Goal: Information Seeking & Learning: Learn about a topic

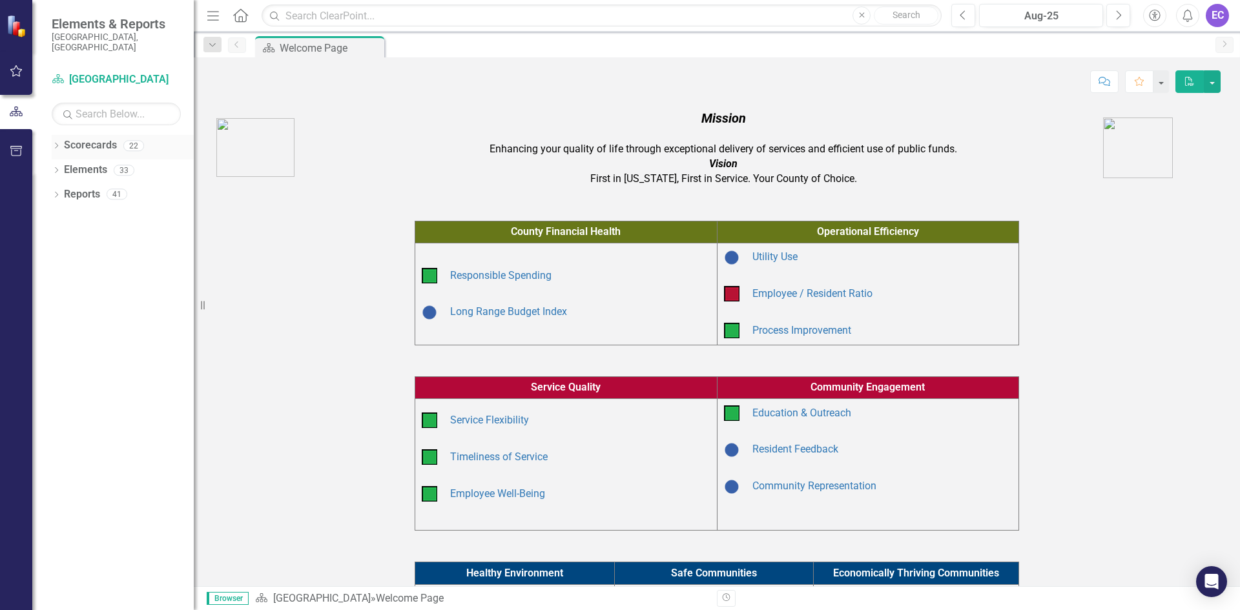
click at [60, 143] on icon "Dropdown" at bounding box center [56, 146] width 9 height 7
click at [66, 239] on icon "Dropdown" at bounding box center [63, 243] width 10 height 8
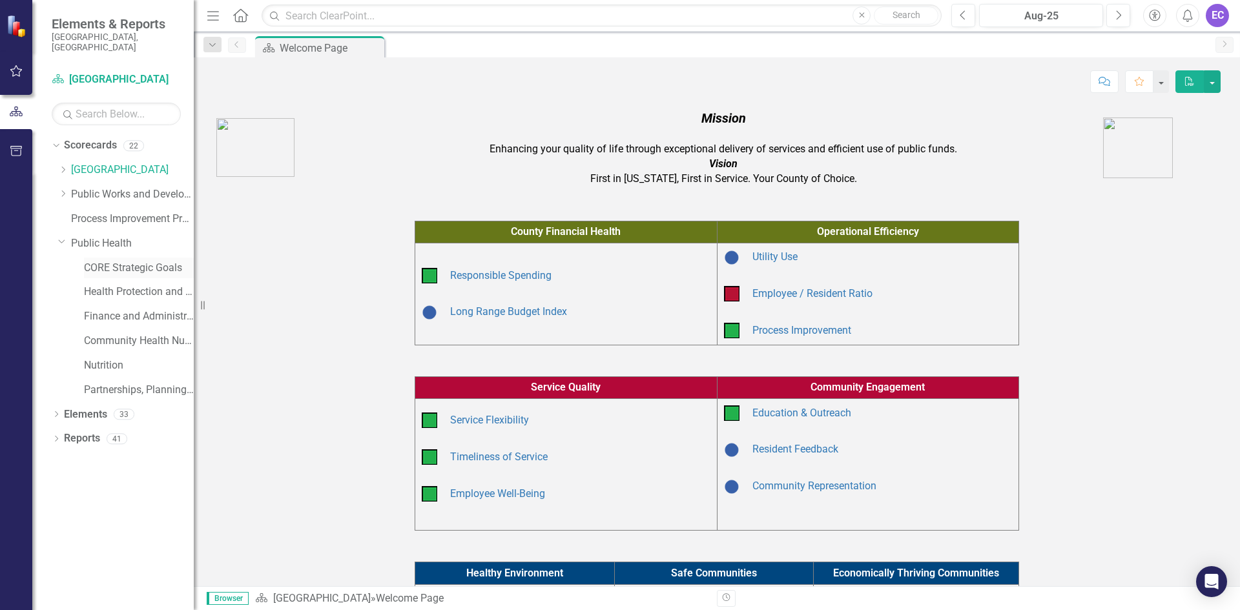
click at [94, 261] on link "CORE Strategic Goals" at bounding box center [139, 268] width 110 height 15
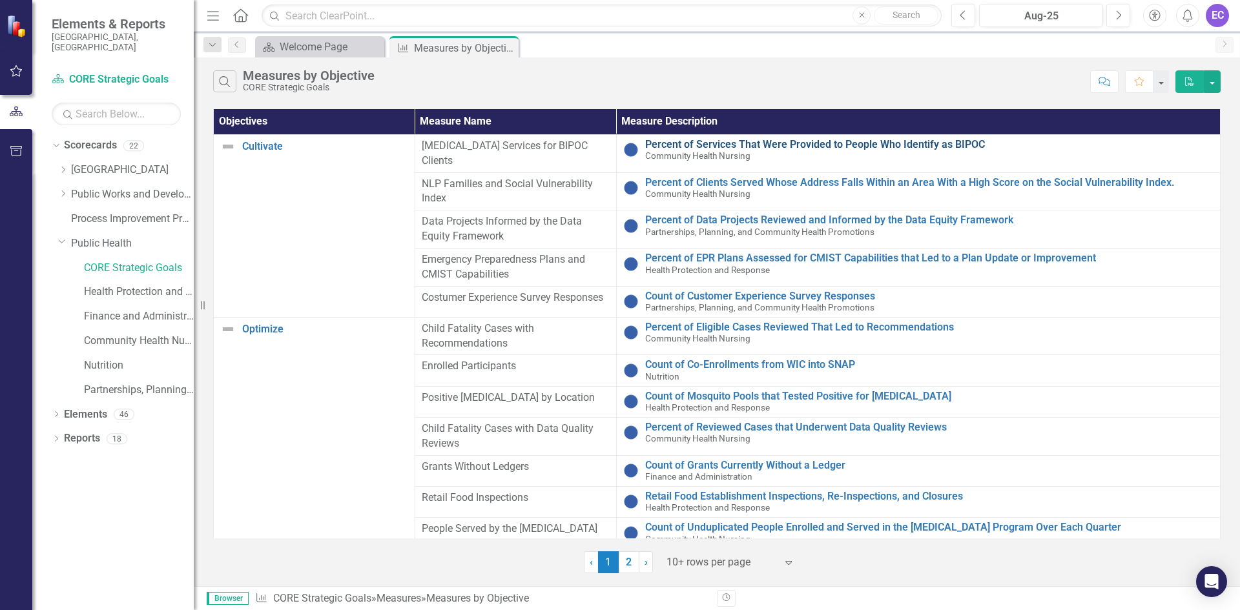
click at [733, 145] on link "Percent of Services That Were Provided to People Who Identify as BIPOC" at bounding box center [929, 145] width 568 height 12
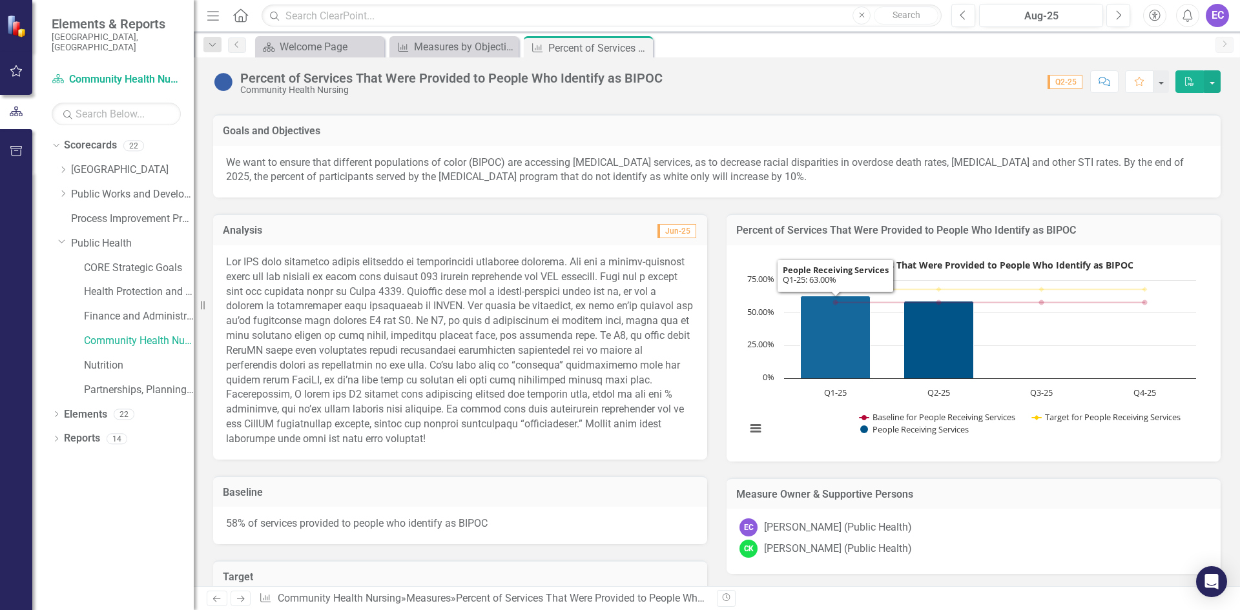
scroll to position [129, 0]
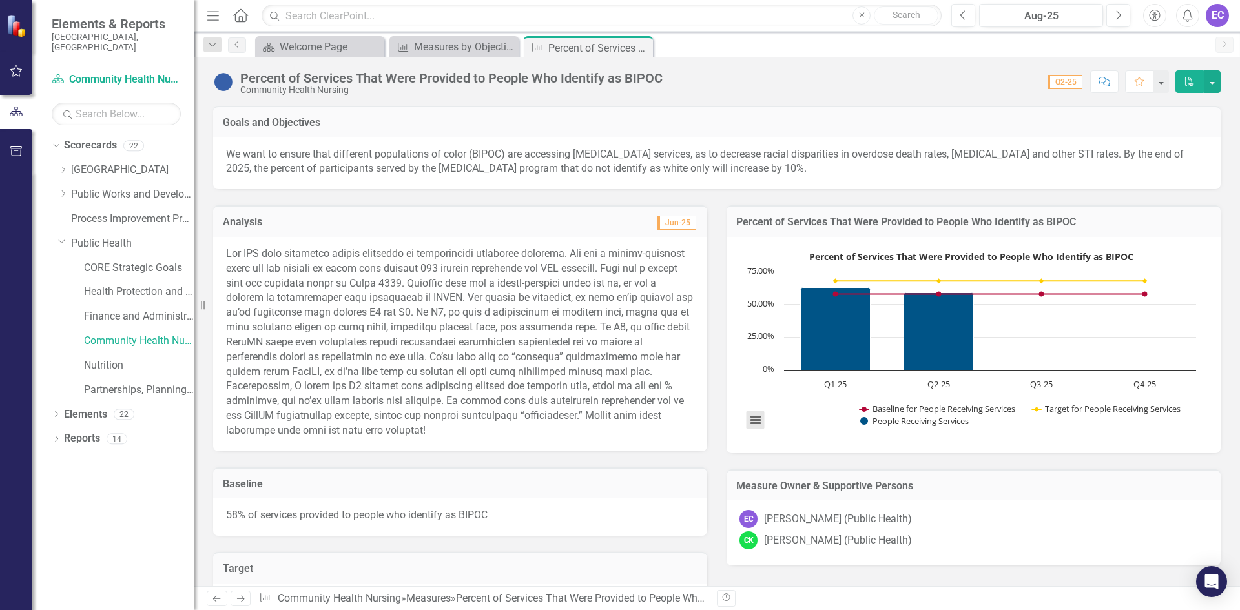
click at [755, 420] on button "View chart menu, Percent of Services That Were Provided to People Who Identify …" at bounding box center [756, 420] width 18 height 18
click at [800, 360] on li "Download JPEG image" at bounding box center [809, 356] width 116 height 20
click at [430, 43] on div "Measures by Objective" at bounding box center [456, 47] width 85 height 16
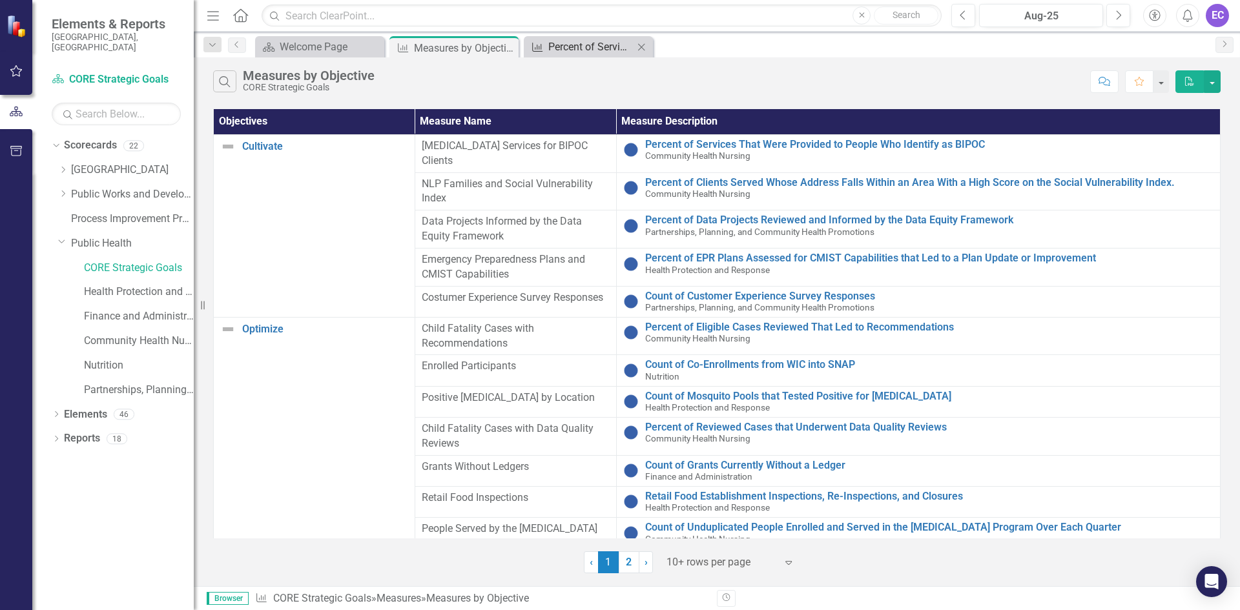
click at [579, 43] on div "Percent of Services That Were Provided to People Who Identify as BIPOC" at bounding box center [590, 47] width 85 height 16
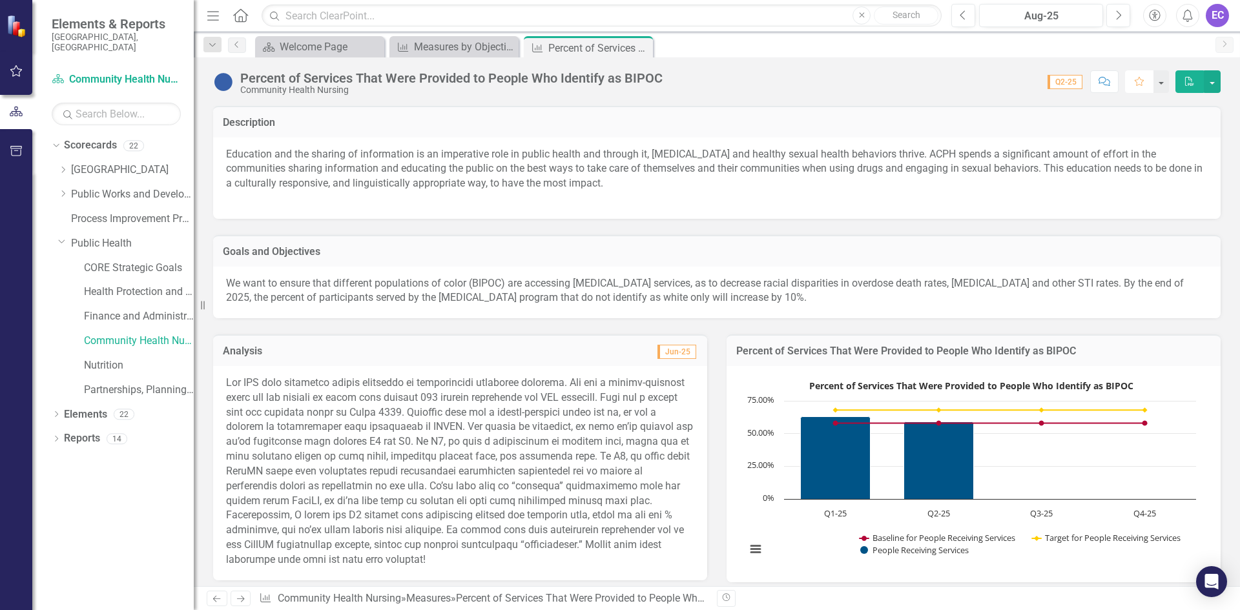
click at [1147, 84] on button "Favorite" at bounding box center [1139, 81] width 28 height 23
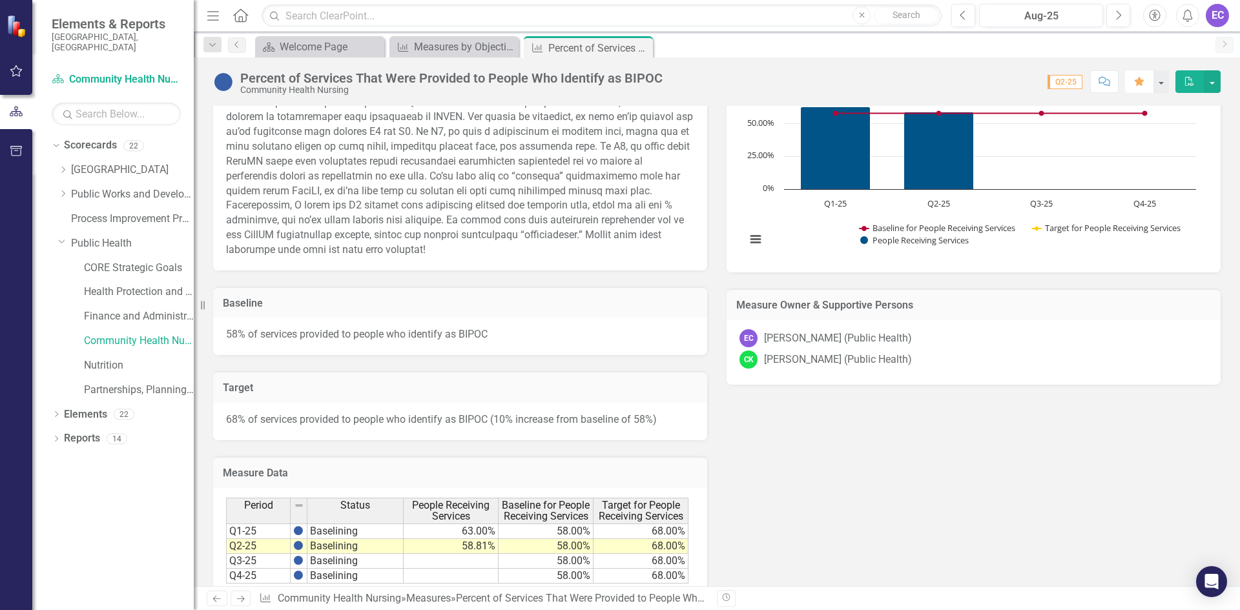
scroll to position [373, 0]
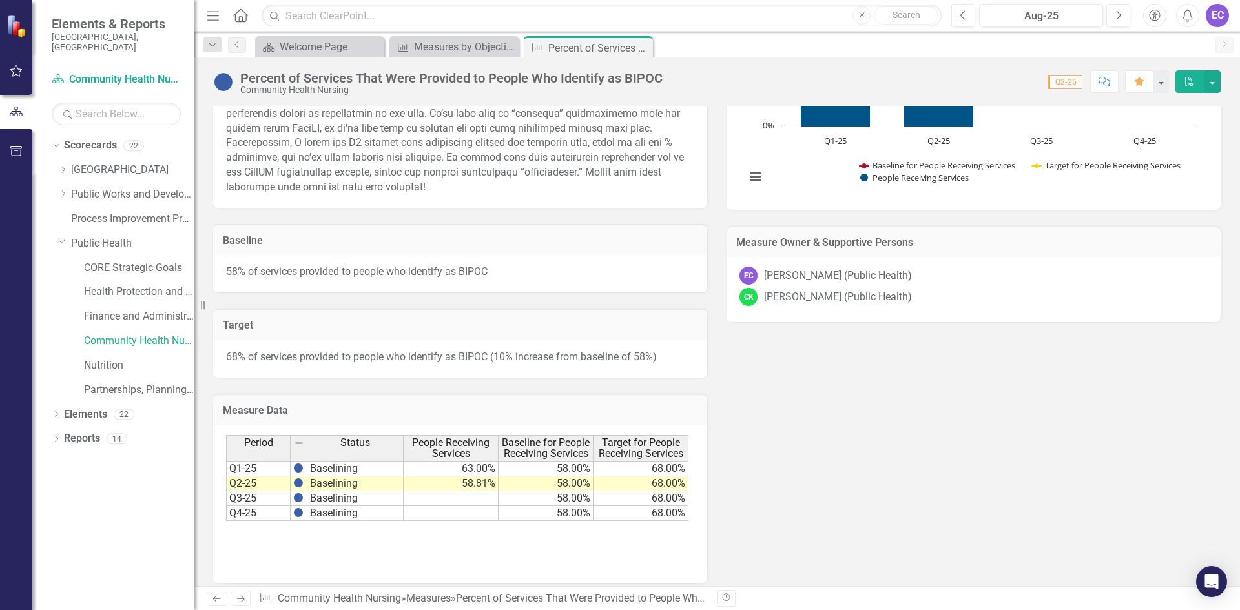
click at [256, 470] on td "Q1-25" at bounding box center [258, 469] width 65 height 16
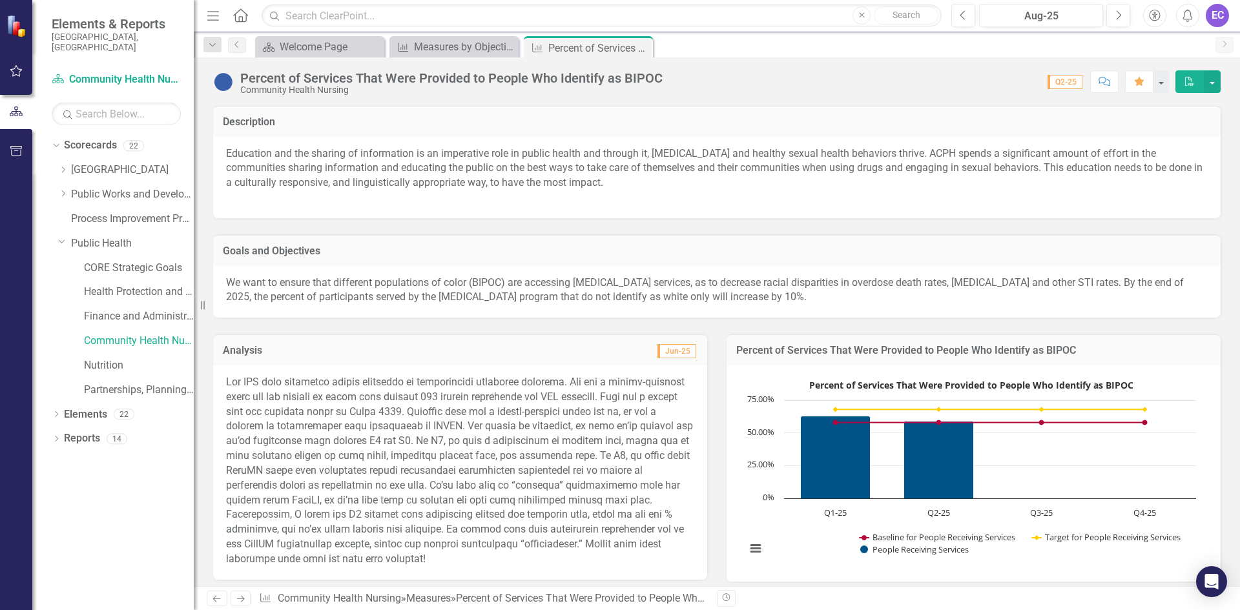
scroll to position [0, 0]
click at [449, 56] on div "Measure Measures by Objective Close" at bounding box center [454, 46] width 129 height 21
click at [452, 52] on div "Measures by Objective" at bounding box center [456, 47] width 85 height 16
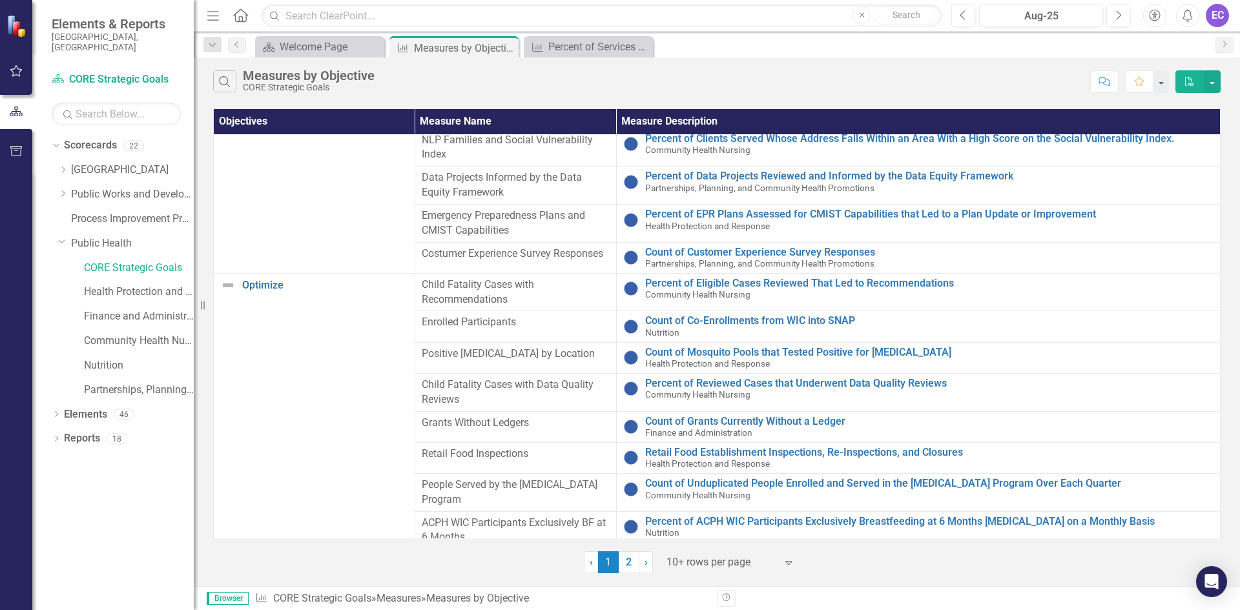
scroll to position [65, 0]
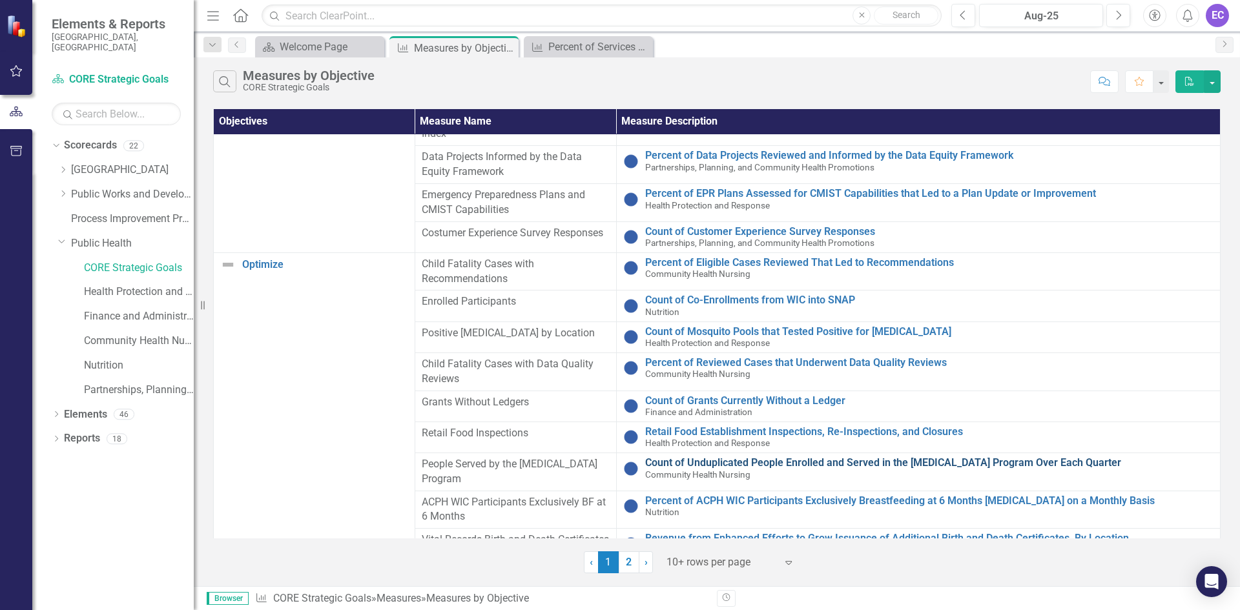
click at [714, 465] on link "Count of Unduplicated People Enrolled and Served in the [MEDICAL_DATA] Program …" at bounding box center [929, 463] width 568 height 12
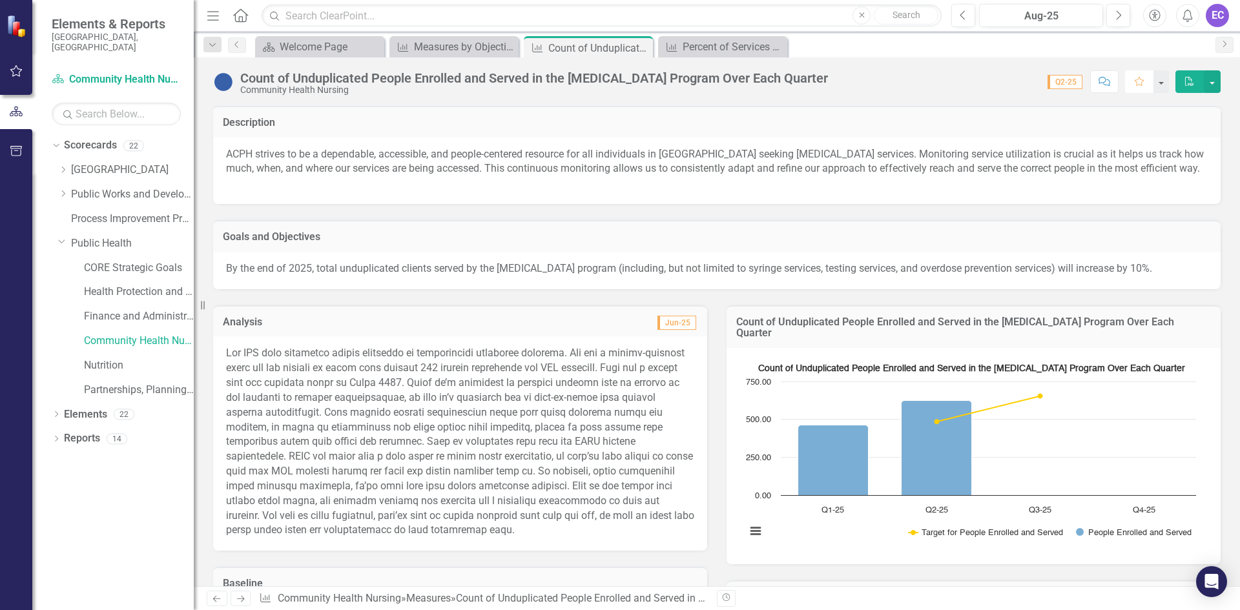
click at [1143, 81] on icon "Favorite" at bounding box center [1140, 81] width 12 height 9
click at [716, 48] on div "Percent of Services That Were Provided to People Who Identify as BIPOC" at bounding box center [725, 47] width 85 height 16
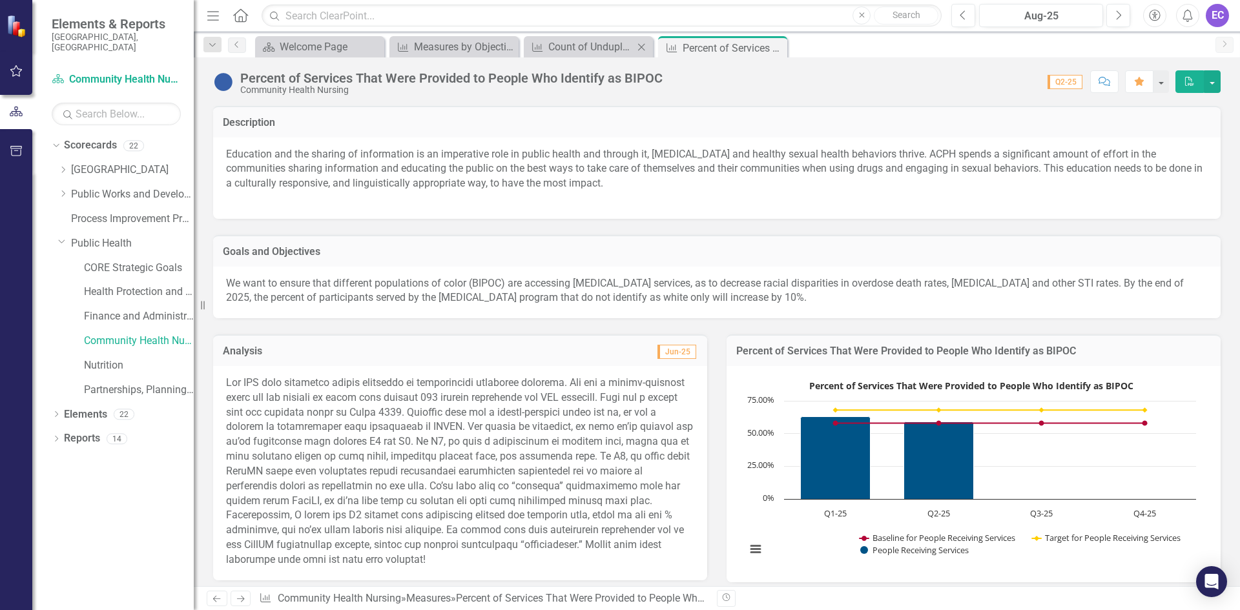
click at [577, 37] on div "Measure Count of Unduplicated People Enrolled and Served in the [MEDICAL_DATA] …" at bounding box center [588, 46] width 129 height 21
click at [579, 45] on div "Count of Unduplicated People Enrolled and Served in the [MEDICAL_DATA] Program …" at bounding box center [590, 47] width 85 height 16
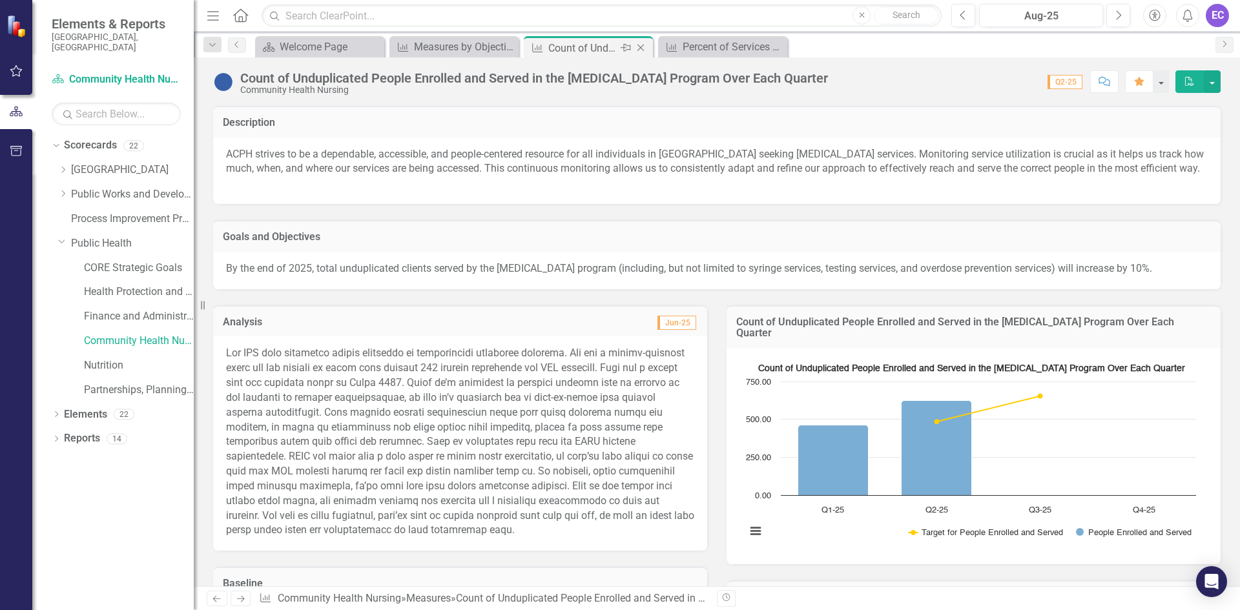
click at [624, 47] on icon at bounding box center [626, 48] width 10 height 8
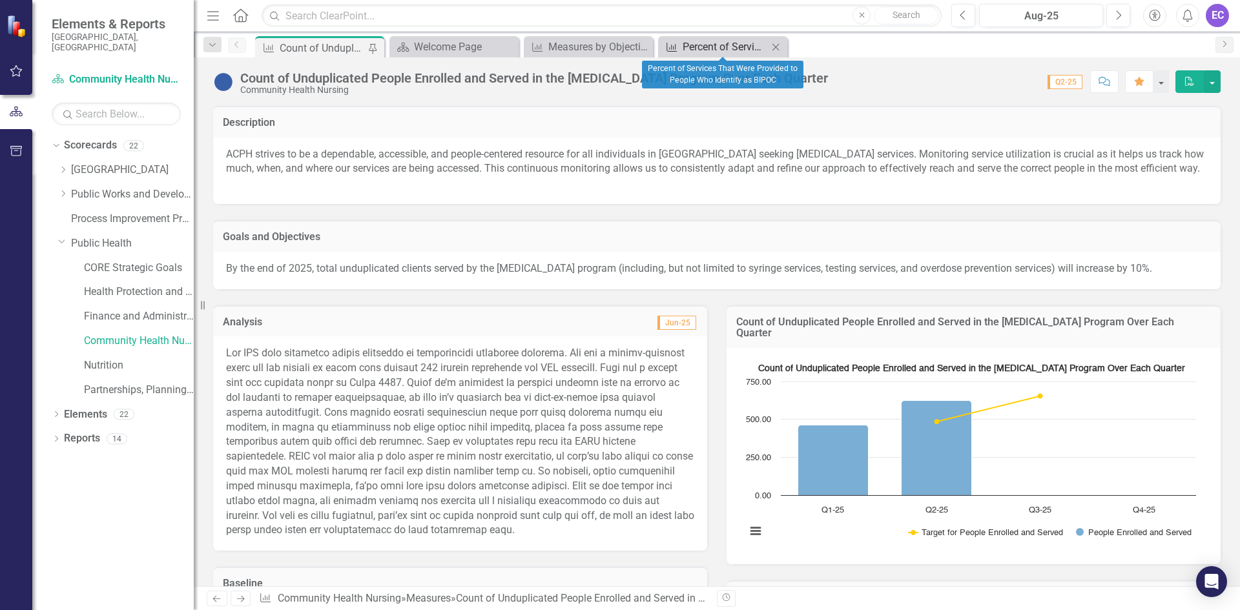
click at [752, 46] on div "Percent of Services That Were Provided to People Who Identify as BIPOC" at bounding box center [725, 47] width 85 height 16
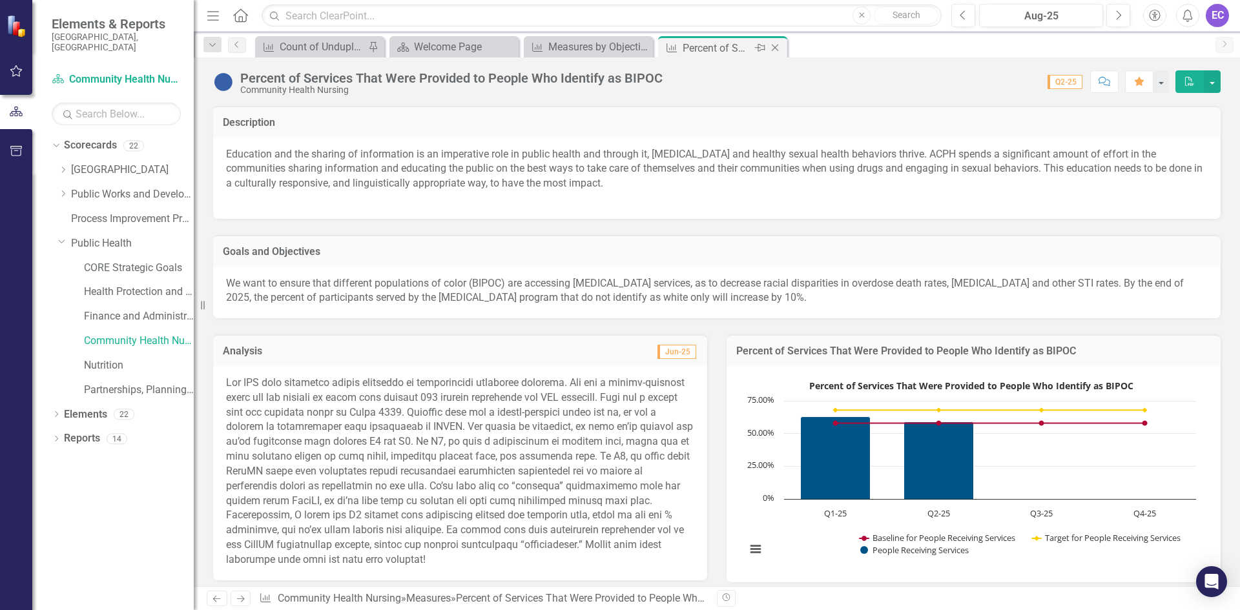
click at [759, 48] on icon "Pin" at bounding box center [760, 47] width 10 height 13
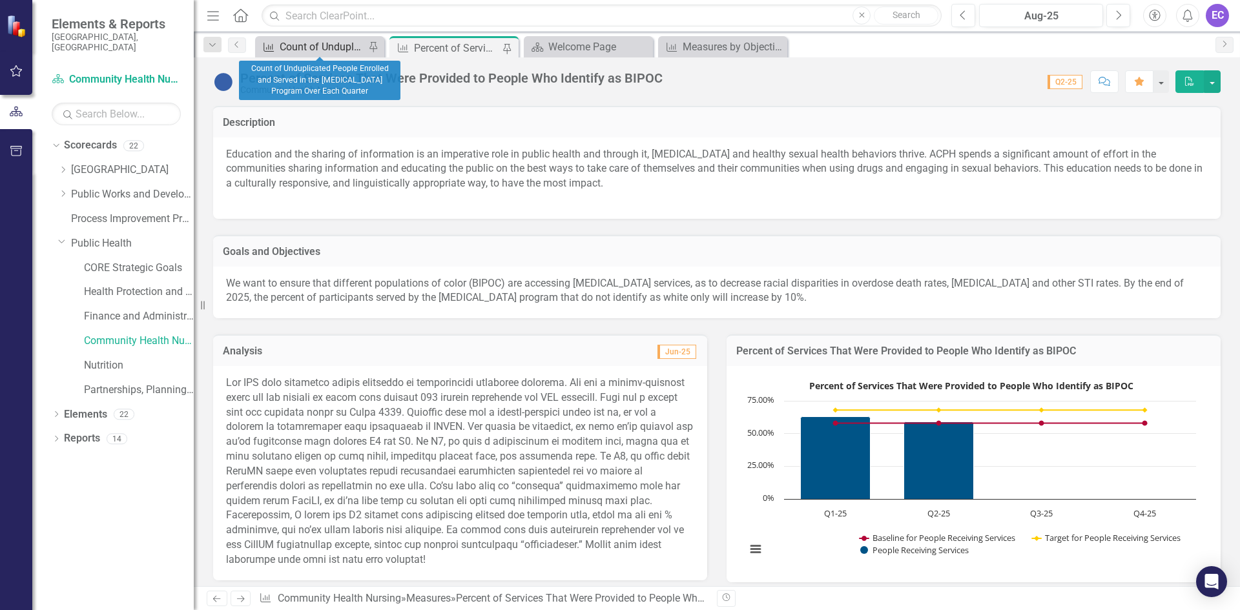
click at [339, 49] on div "Count of Unduplicated People Enrolled and Served in the [MEDICAL_DATA] Program …" at bounding box center [322, 47] width 85 height 16
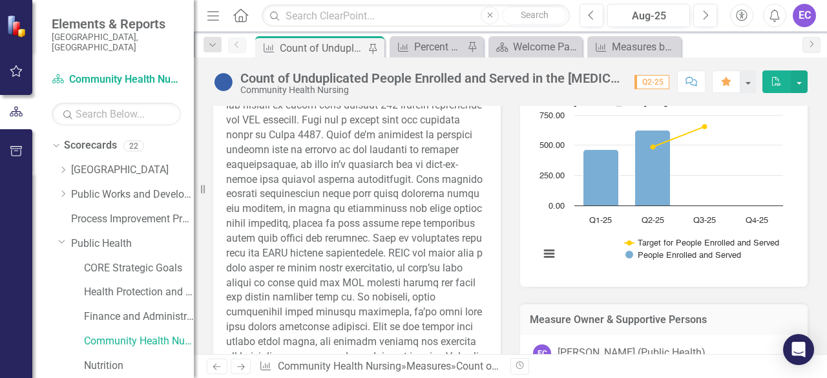
scroll to position [323, 0]
